Goal: Task Accomplishment & Management: Use online tool/utility

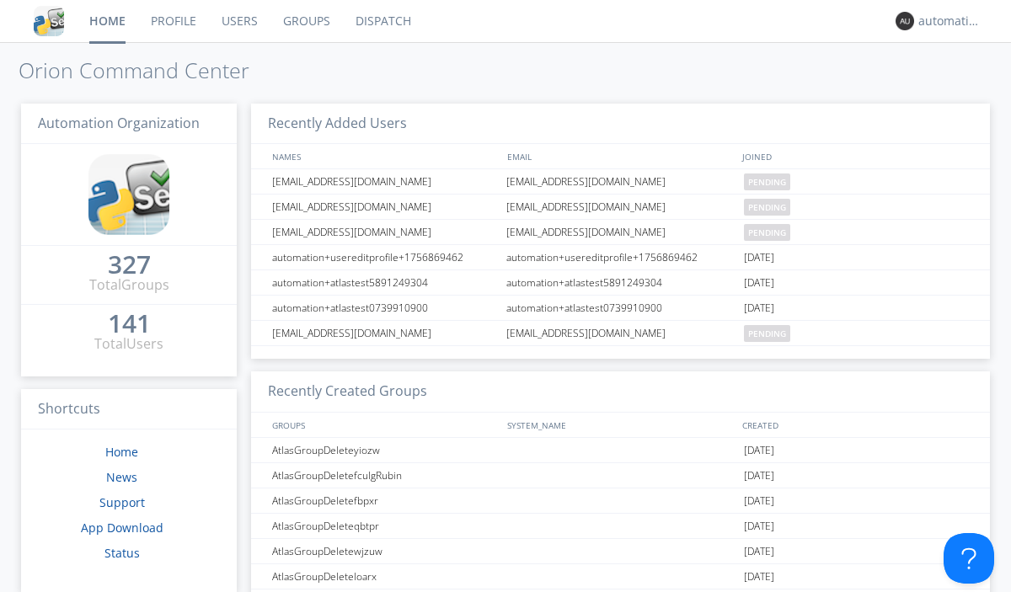
click at [382, 21] on link "Dispatch" at bounding box center [383, 21] width 81 height 42
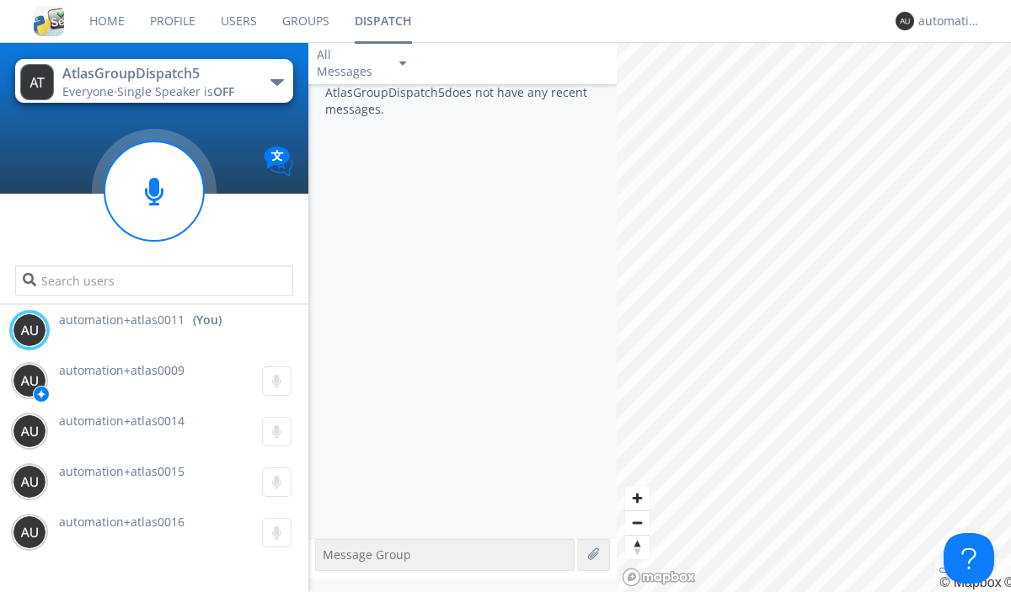
click at [276, 82] on div "button" at bounding box center [276, 82] width 13 height 7
click at [0, 0] on span "AtlasGroupDispatch6" at bounding box center [0, 0] width 0 height 0
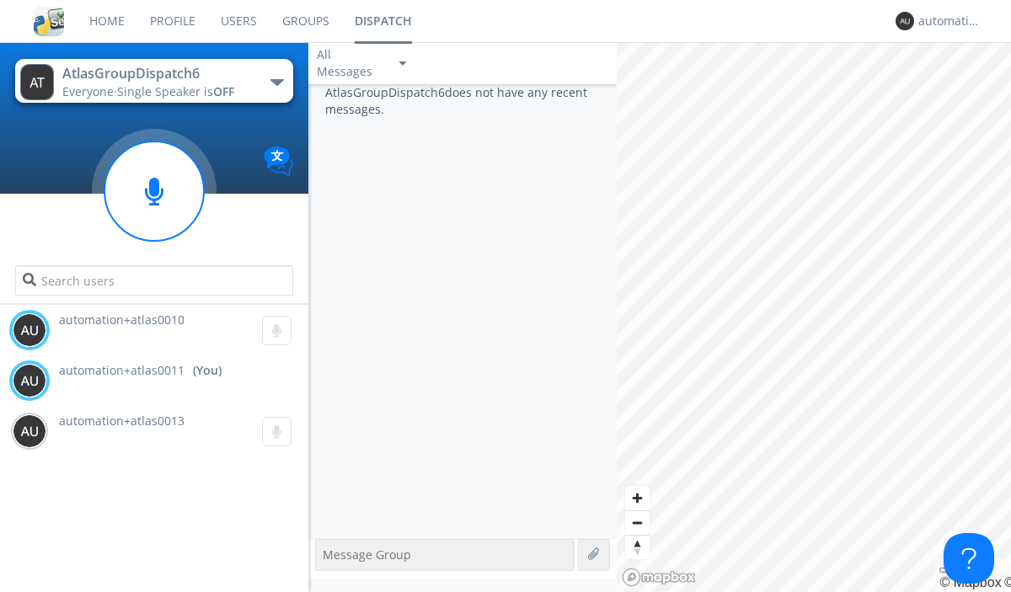
click at [276, 82] on div "button" at bounding box center [276, 82] width 13 height 7
click at [0, 0] on span "AtlasGroupDispatch5" at bounding box center [0, 0] width 0 height 0
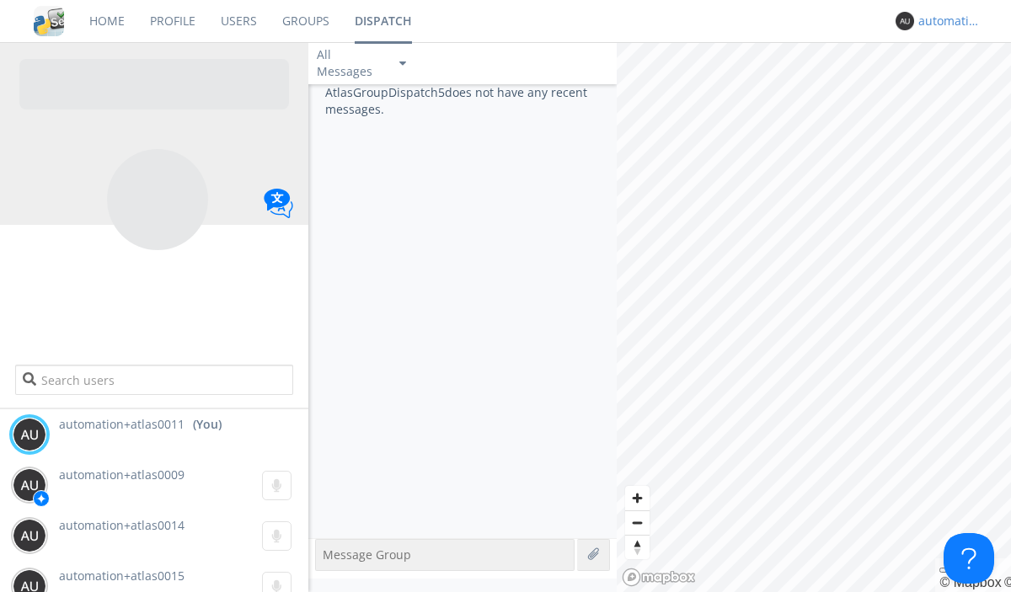
click at [945, 21] on div "automation+atlas0011" at bounding box center [949, 21] width 63 height 17
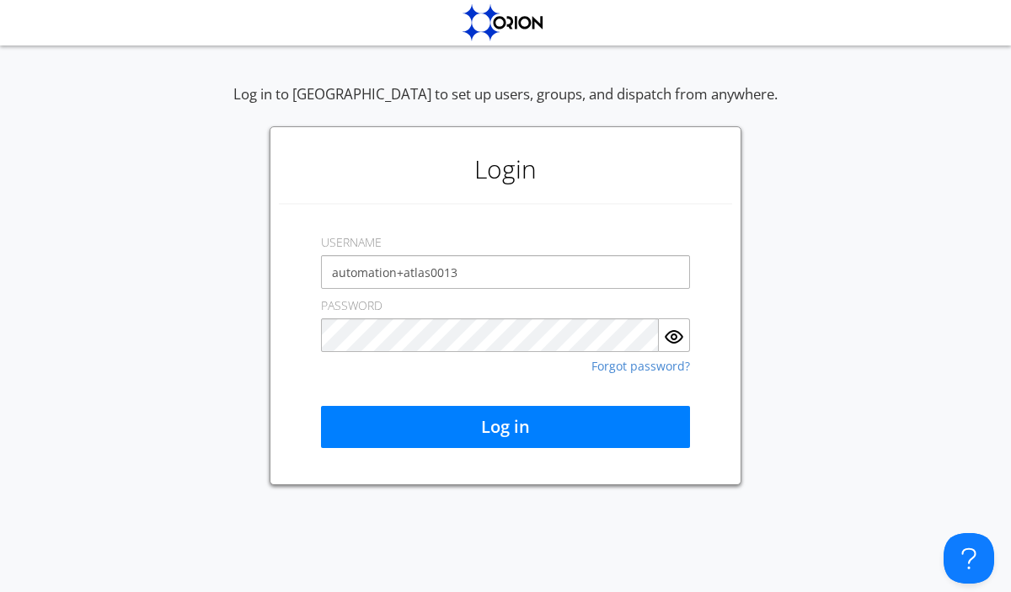
type input "automation+atlas0013"
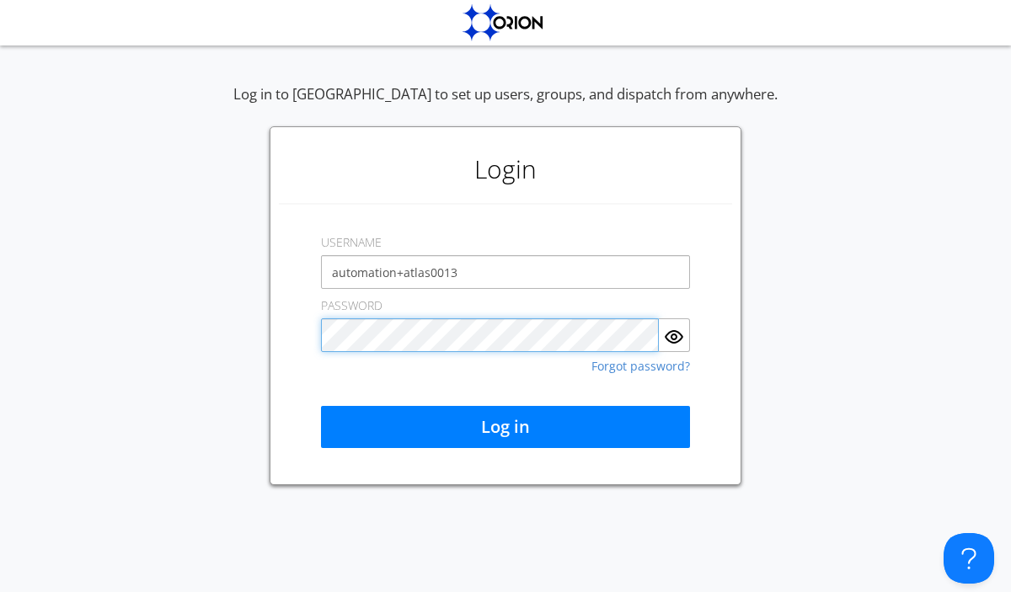
click at [505, 427] on button "Log in" at bounding box center [505, 427] width 369 height 42
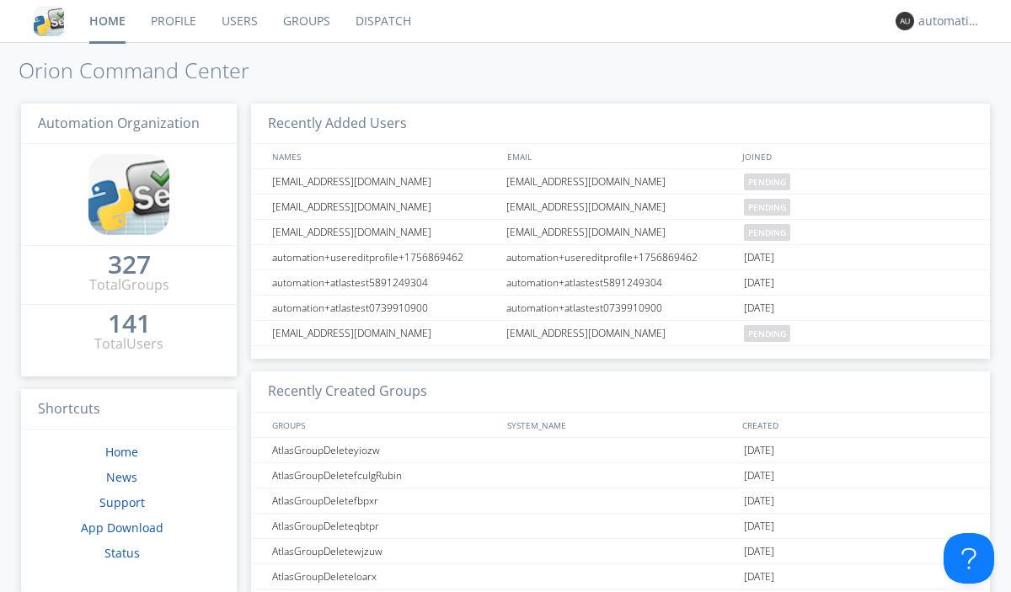
click at [382, 21] on link "Dispatch" at bounding box center [383, 21] width 81 height 42
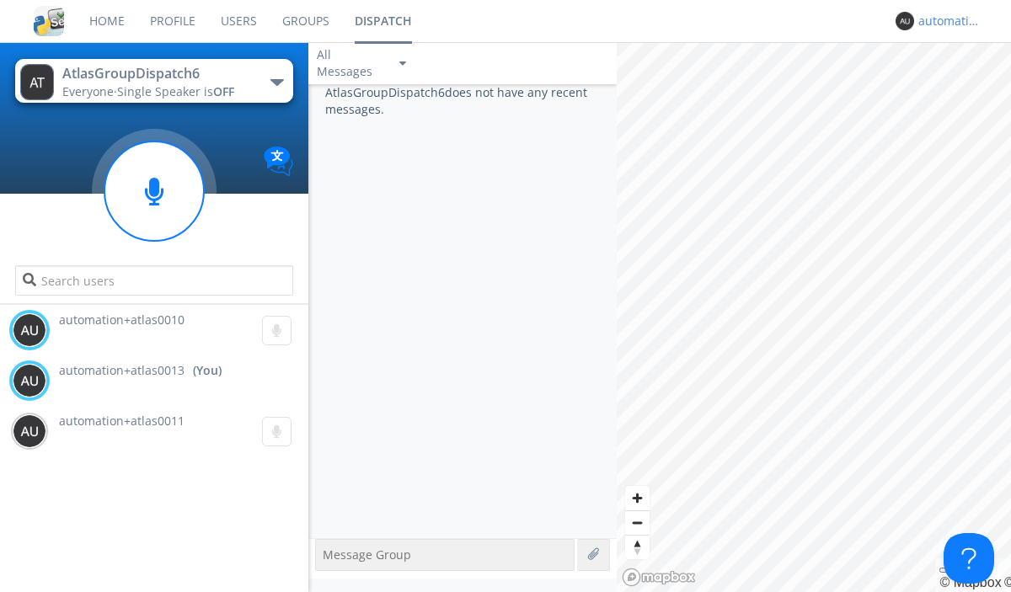
click at [945, 21] on div "automation+atlas0013" at bounding box center [949, 21] width 63 height 17
